Goal: Navigation & Orientation: Find specific page/section

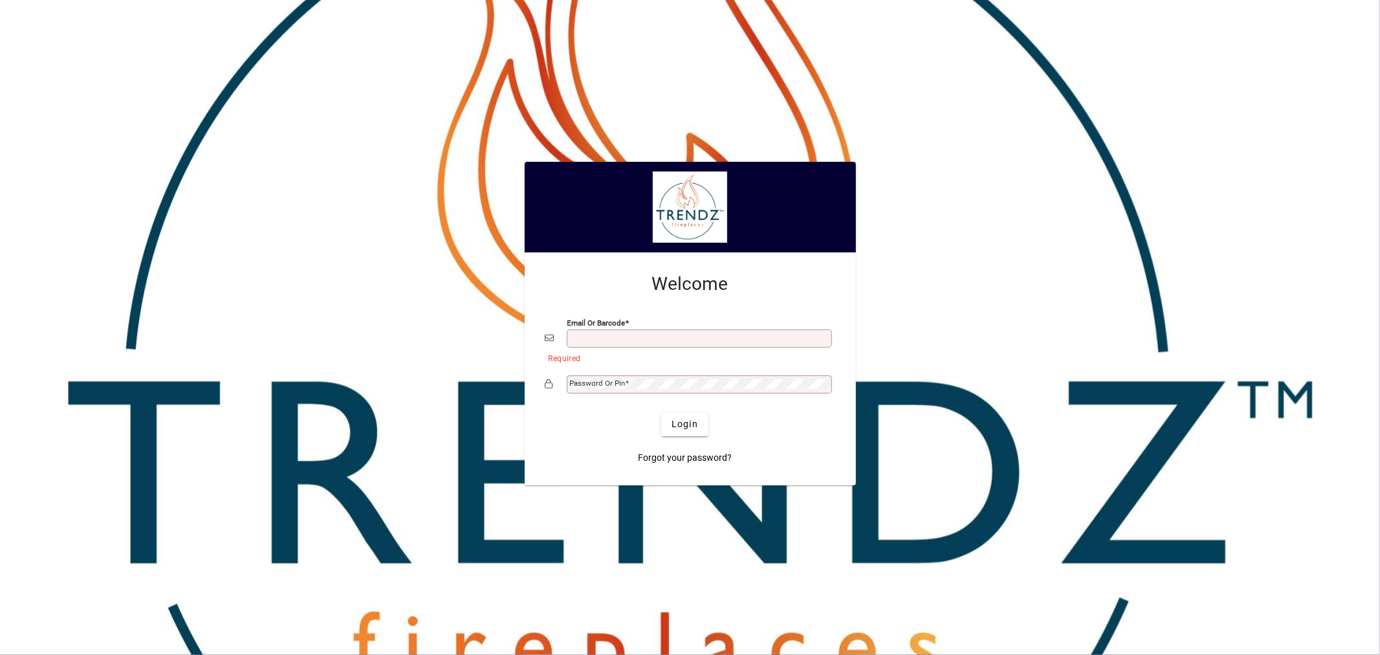
click at [613, 338] on input "Email or Barcode" at bounding box center [700, 338] width 261 height 10
type input "**********"
click at [688, 426] on span "Login" at bounding box center [684, 424] width 27 height 14
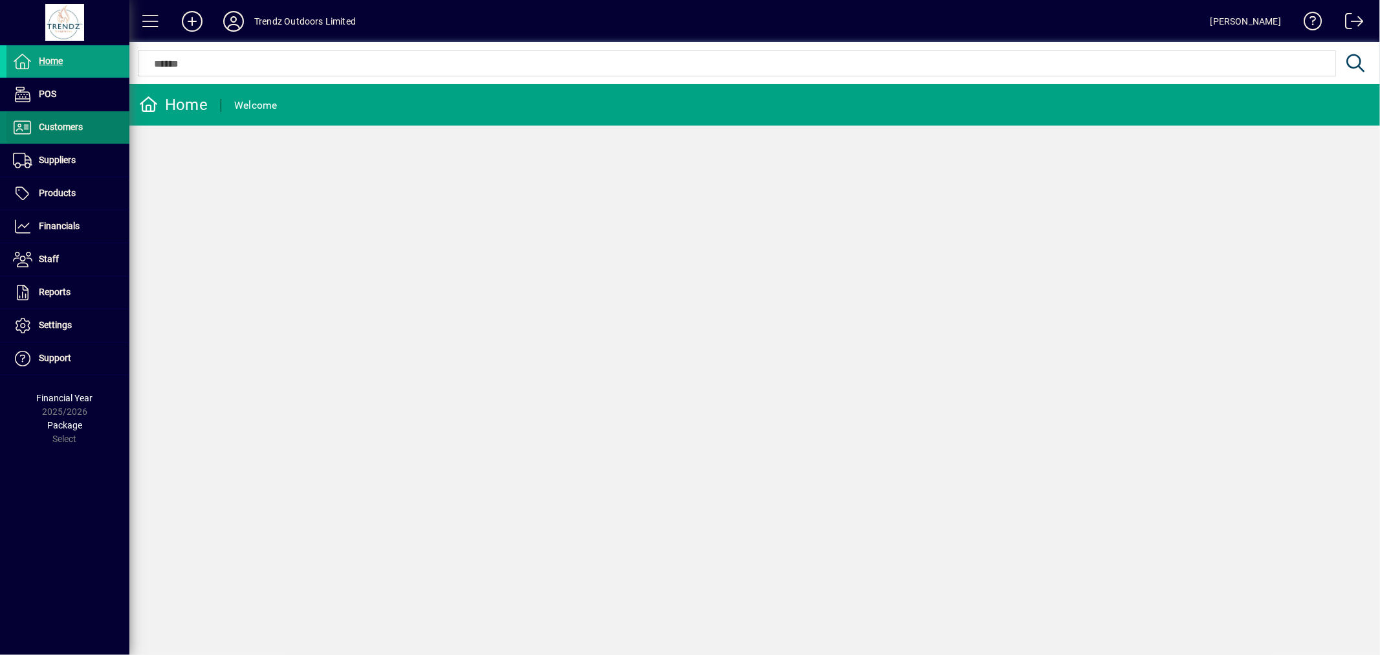
click at [43, 113] on span at bounding box center [67, 127] width 123 height 31
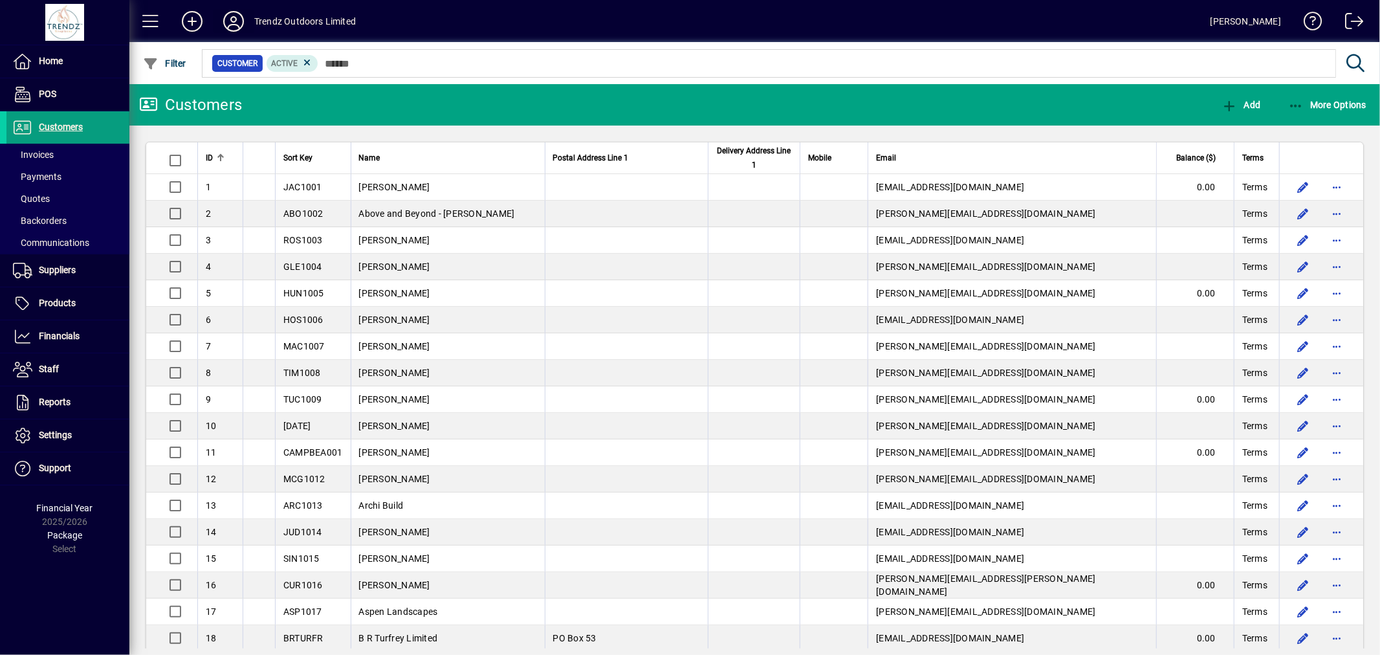
click at [225, 22] on icon at bounding box center [234, 21] width 26 height 21
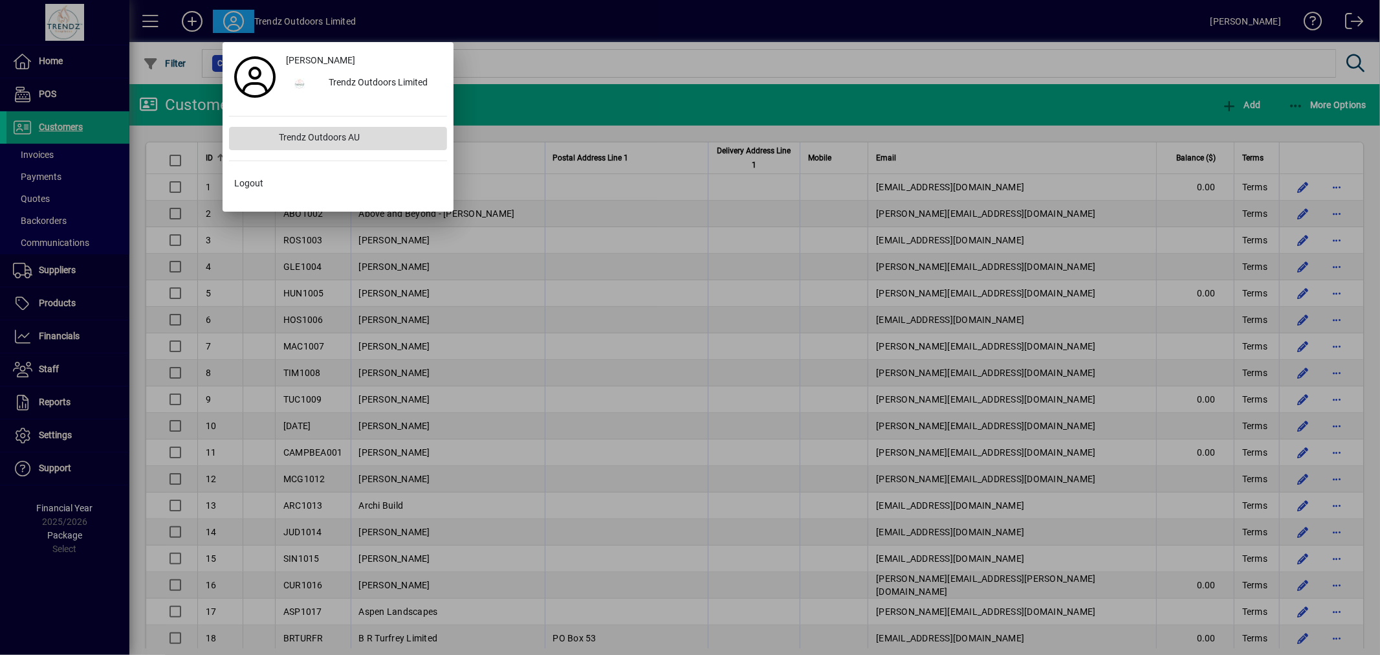
click at [341, 142] on div "Trendz Outdoors AU" at bounding box center [358, 138] width 178 height 23
